Goal: Task Accomplishment & Management: Use online tool/utility

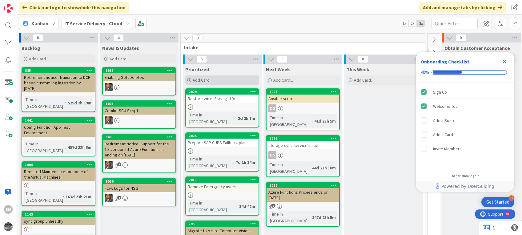
click at [216, 79] on div "Add Card..." at bounding box center [222, 79] width 74 height 9
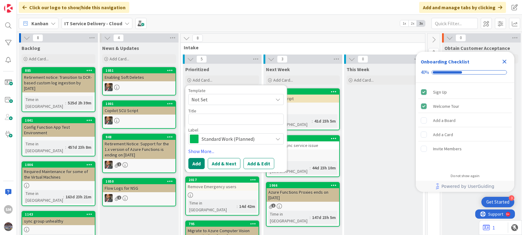
click at [206, 118] on textarea at bounding box center [235, 118] width 95 height 11
paste textarea "snapshot of the following DEV Servers"
type textarea "x"
type textarea "snapshot of the following DEV Servers"
drag, startPoint x: 242, startPoint y: 117, endPoint x: 213, endPoint y: 118, distance: 29.8
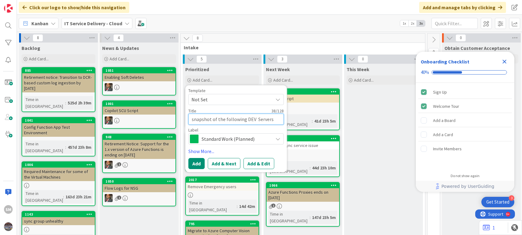
click at [213, 118] on textarea "snapshot of the following DEV Servers" at bounding box center [235, 118] width 95 height 11
type textarea "x"
type textarea "snapshot t DEV Servers"
type textarea "x"
type textarea "snapshot ta DEV Servers"
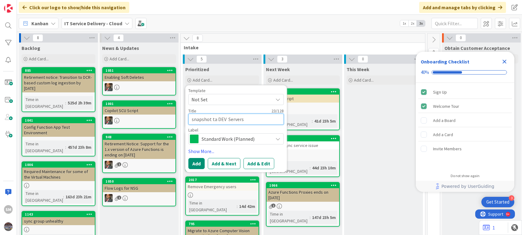
type textarea "x"
type textarea "snapshot tas DEV Servers"
type textarea "x"
type textarea "snapshot task DEV Servers"
type textarea "x"
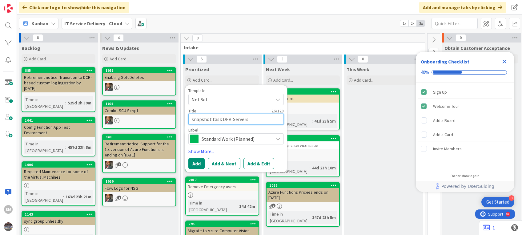
type textarea "snapshot task DEV Servers"
type textarea "x"
type textarea "snapshot task f DEV Servers"
type textarea "x"
type textarea "snapshot task fo DEV Servers"
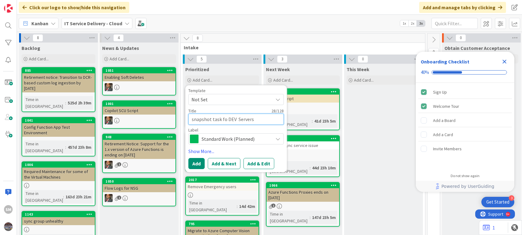
type textarea "x"
type textarea "snapshot task for DEV Servers"
type textarea "x"
type textarea "snapshot task for DEV Servers"
type textarea "x"
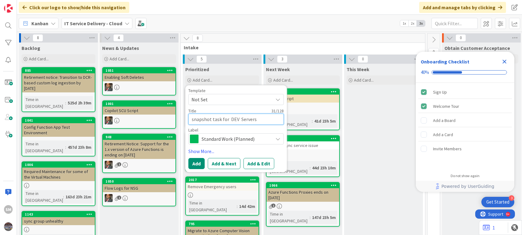
type textarea "snapshot task for S DEV Servers"
type textarea "x"
type textarea "snapshot task for SA DEV Servers"
type textarea "x"
type textarea "snapshot task for SAP DEV Servers"
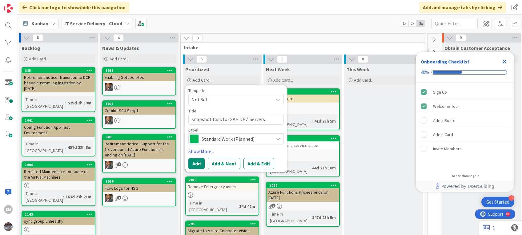
type textarea "x"
type textarea "snapshot task for SAP DEV Servers"
click at [193, 121] on textarea "snapshot task for SAP DEV Servers" at bounding box center [235, 118] width 95 height 11
type textarea "x"
type textarea "napshot task for SAP DEV Servers"
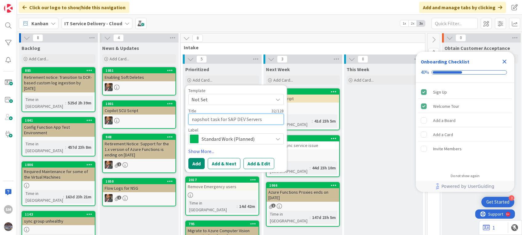
type textarea "x"
type textarea "Snapshot task for SAP DEV Servers"
click at [257, 161] on button "Add & Edit" at bounding box center [258, 163] width 31 height 11
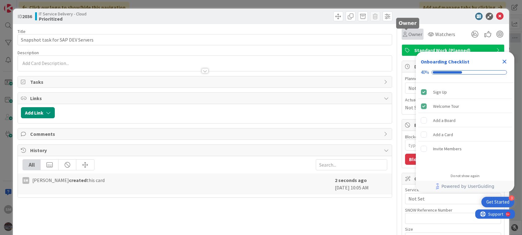
click at [403, 34] on icon at bounding box center [405, 34] width 4 height 5
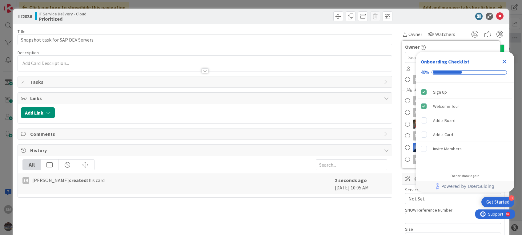
click at [502, 60] on icon "Close Checklist" at bounding box center [504, 62] width 4 height 4
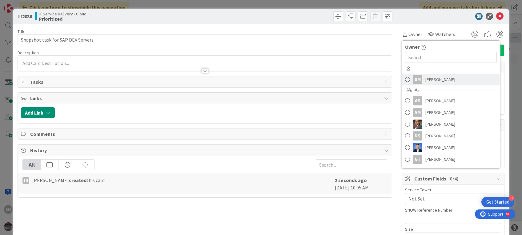
click at [413, 78] on div "SM" at bounding box center [417, 79] width 9 height 9
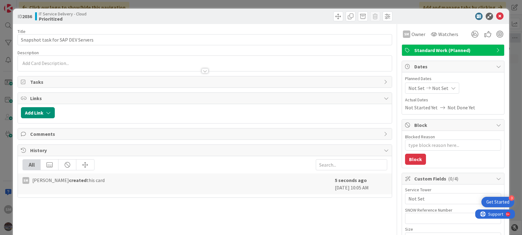
type textarea "x"
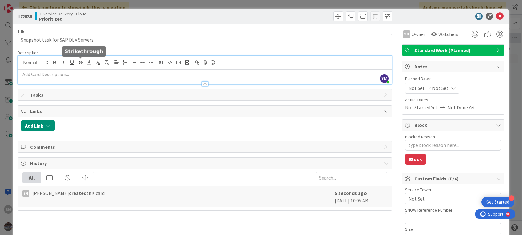
click at [81, 59] on div "SM Sejal Mase just joined" at bounding box center [204, 70] width 373 height 28
click at [79, 73] on p at bounding box center [204, 74] width 367 height 7
click at [56, 64] on icon "button" at bounding box center [55, 63] width 2 height 2
click at [54, 76] on p "﻿" at bounding box center [204, 74] width 367 height 7
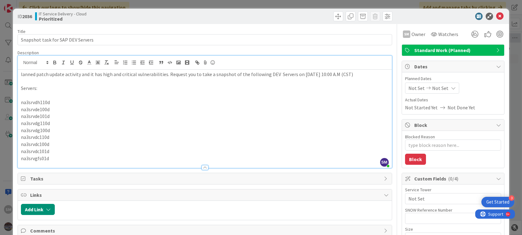
click at [20, 74] on div "lanned patch update activity and it has high and critical vulnerabilities. Requ…" at bounding box center [204, 119] width 373 height 98
click at [87, 92] on p "Servers:" at bounding box center [204, 88] width 367 height 7
click at [213, 73] on p "Unix team planned patch update activity and it has high and critical vulnerabil…" at bounding box center [204, 74] width 367 height 7
click at [19, 76] on div "Unix team planned patch update activity and it has high and critical vulnerabil…" at bounding box center [204, 119] width 373 height 98
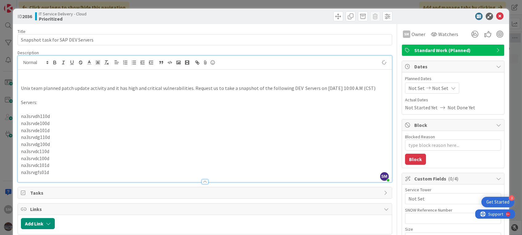
click at [24, 77] on p at bounding box center [204, 74] width 367 height 7
click at [23, 83] on p at bounding box center [204, 81] width 367 height 7
click at [22, 76] on p at bounding box center [204, 74] width 367 height 7
click at [24, 74] on p at bounding box center [204, 74] width 367 height 7
click at [405, 214] on input "text" at bounding box center [453, 218] width 96 height 11
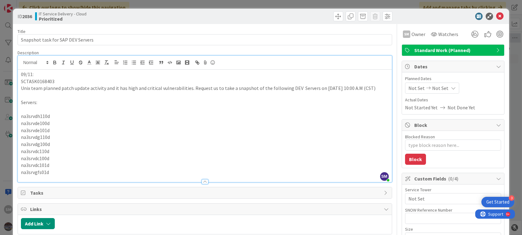
click at [236, 113] on p at bounding box center [204, 109] width 367 height 7
click at [53, 74] on p "09/11:" at bounding box center [204, 74] width 367 height 7
click at [117, 106] on p "Servers:" at bounding box center [204, 102] width 367 height 7
click at [173, 74] on p "09/11: we have successfully taken snapshot of below mentioned servers" at bounding box center [204, 74] width 367 height 7
click at [22, 113] on p at bounding box center [204, 109] width 367 height 7
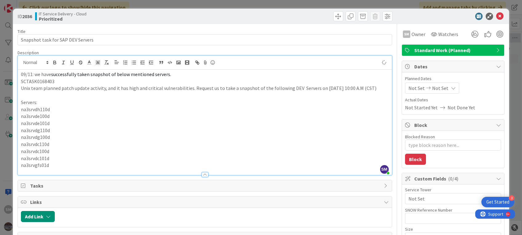
click at [155, 148] on p "na3srvdc110d" at bounding box center [204, 144] width 367 height 7
click at [496, 16] on icon at bounding box center [499, 16] width 7 height 7
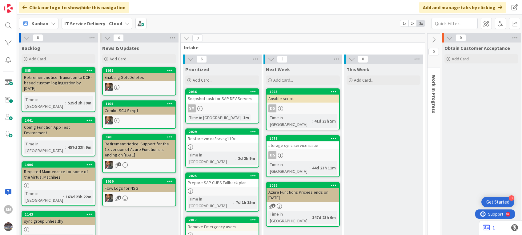
click at [210, 102] on div "Snapshot task for SAP DEV Servers" at bounding box center [222, 98] width 73 height 8
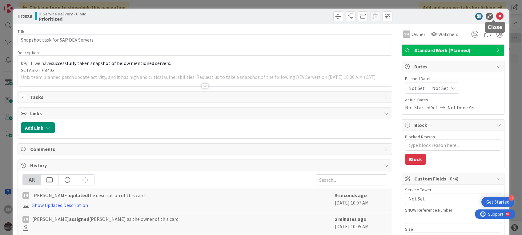
click at [496, 17] on icon at bounding box center [499, 16] width 7 height 7
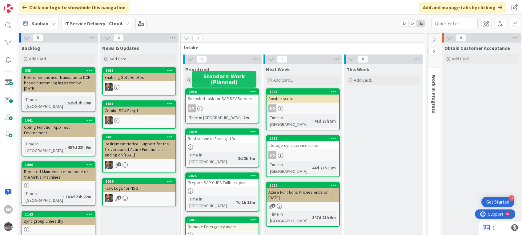
click at [226, 93] on div "2036" at bounding box center [224, 91] width 70 height 4
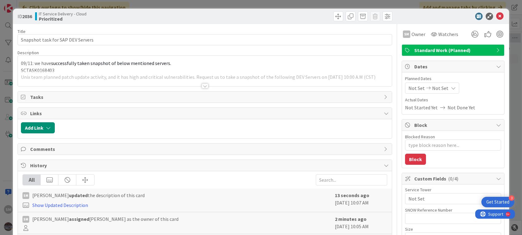
type textarea "x"
click at [97, 77] on div at bounding box center [204, 78] width 373 height 16
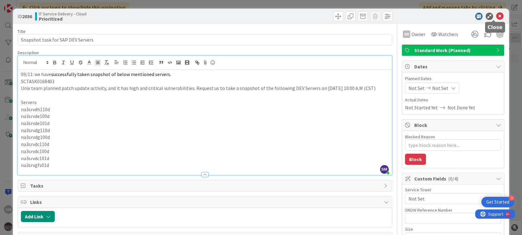
click at [496, 15] on icon at bounding box center [499, 16] width 7 height 7
